Goal: Task Accomplishment & Management: Manage account settings

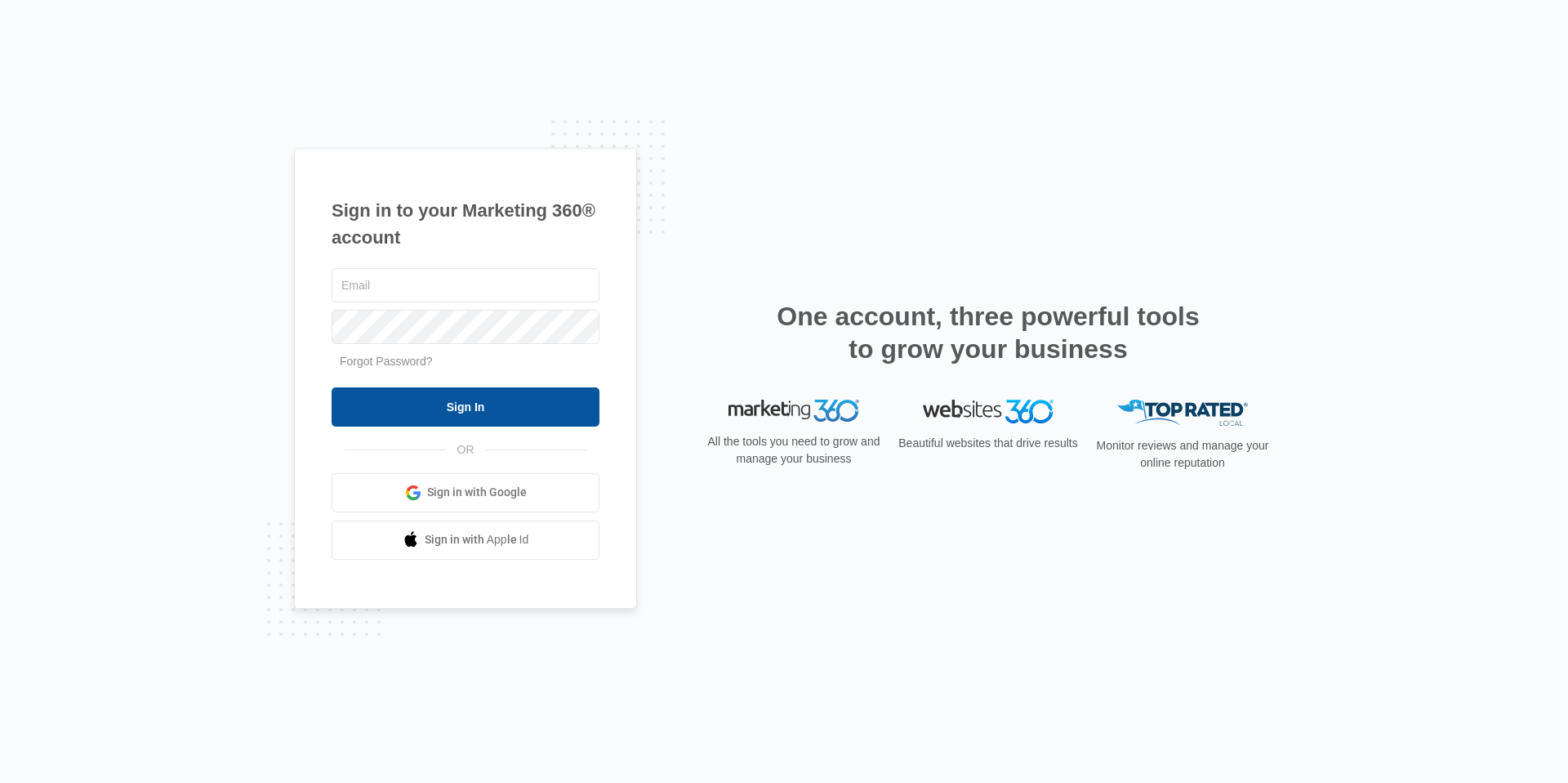
type input "[PERSON_NAME][EMAIL_ADDRESS][PERSON_NAME][DOMAIN_NAME]"
click at [439, 406] on input "Sign In" at bounding box center [465, 407] width 268 height 39
